Goal: Use online tool/utility: Use online tool/utility

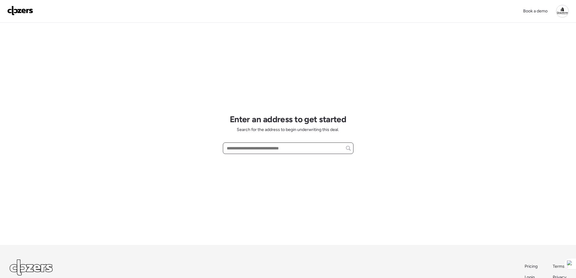
click at [283, 151] on input "text" at bounding box center [287, 148] width 125 height 8
paste input "**********"
click at [258, 161] on span "[STREET_ADDRESS]" at bounding box center [244, 159] width 39 height 6
type input "**********"
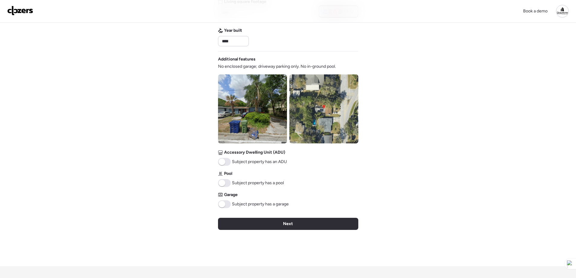
scroll to position [181, 0]
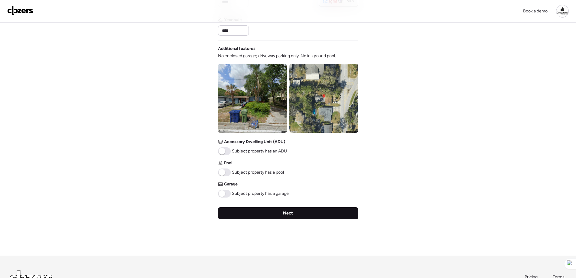
click at [298, 212] on div "Next" at bounding box center [288, 213] width 140 height 12
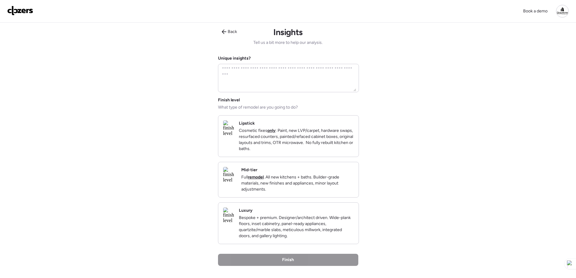
scroll to position [0, 0]
click at [306, 180] on div "Mid-tier Full remodel . All new kitchens + baths. Builder-grade materials, new …" at bounding box center [297, 179] width 112 height 25
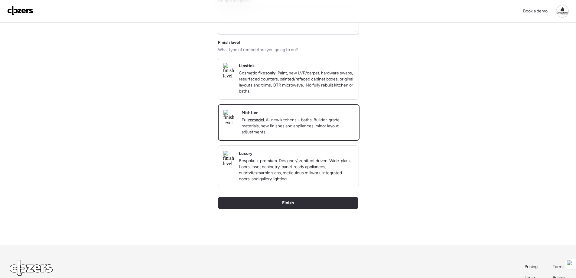
scroll to position [60, 0]
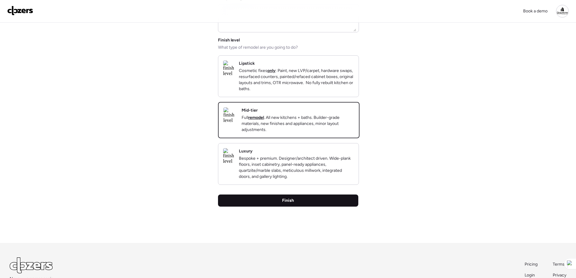
click at [326, 206] on div "Finish" at bounding box center [288, 200] width 140 height 12
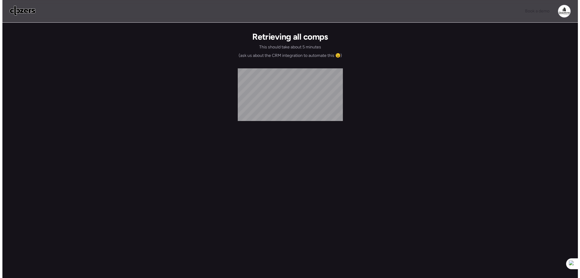
scroll to position [0, 0]
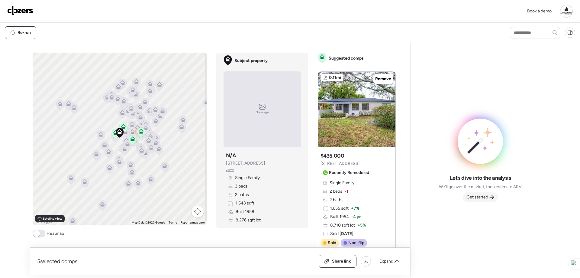
click at [490, 199] on icon at bounding box center [491, 197] width 5 height 5
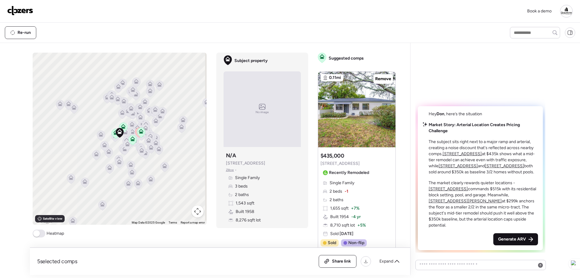
click at [512, 239] on span "Generate ARV" at bounding box center [512, 239] width 28 height 6
